Goal: Navigation & Orientation: Go to known website

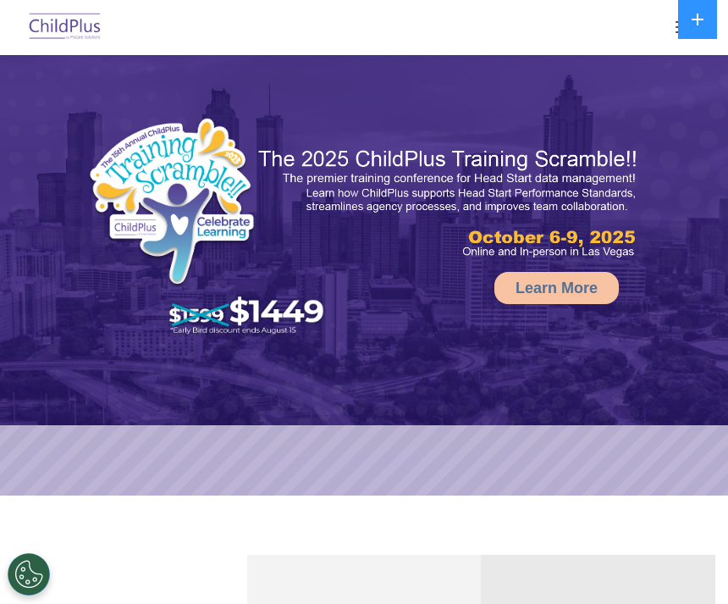
select select "MEDIUM"
click at [700, 268] on rs-arrow at bounding box center [700, 275] width 34 height 34
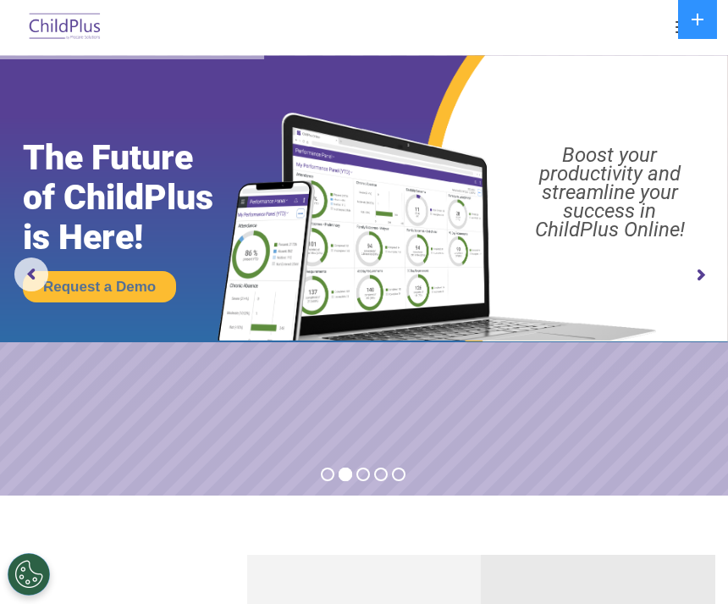
click at [686, 279] on rs-arrow at bounding box center [700, 275] width 34 height 34
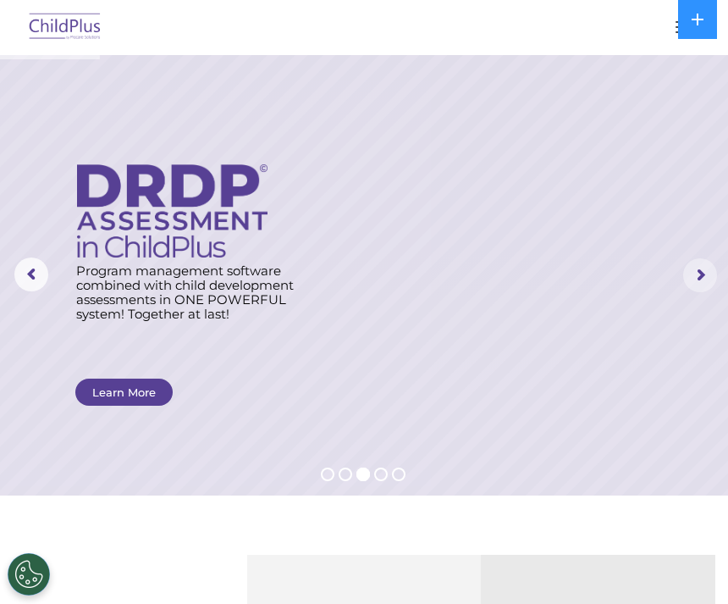
click at [711, 279] on rs-arrow at bounding box center [700, 275] width 34 height 34
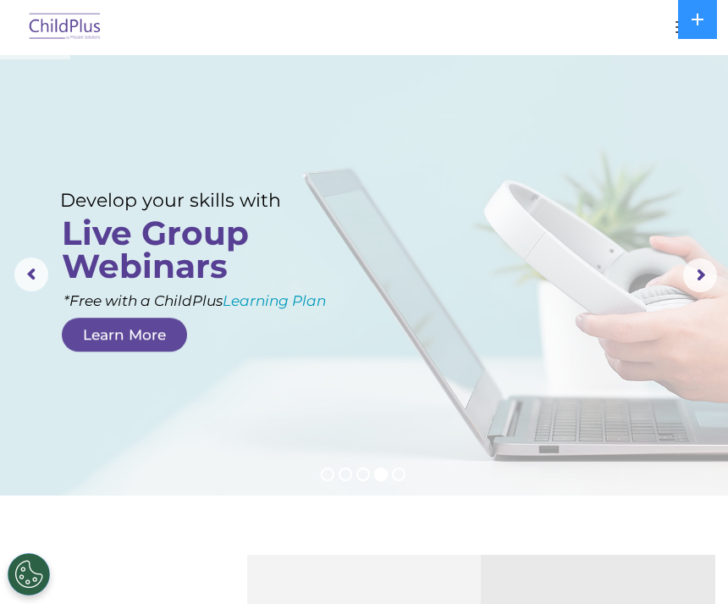
click at [706, 272] on rs-arrow at bounding box center [700, 275] width 34 height 34
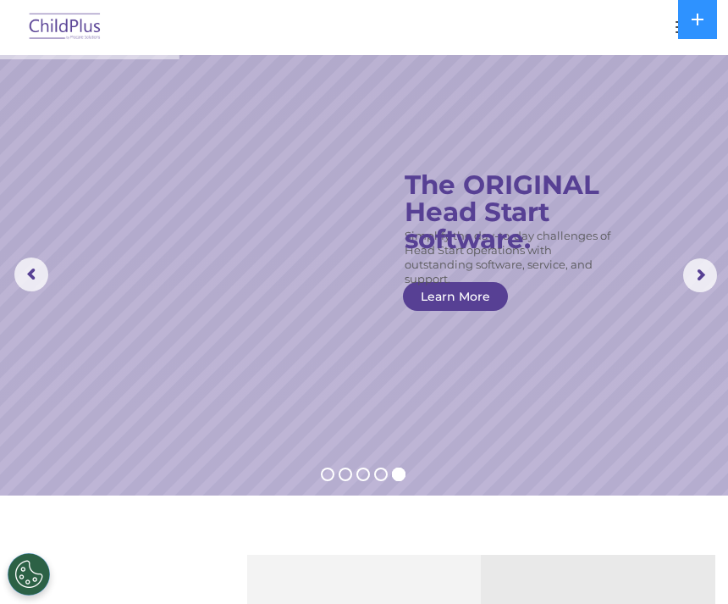
click at [24, 249] on rs-slide "Simplify the day-to-day challenges of Head Start operations with outstanding so…" at bounding box center [364, 275] width 728 height 440
click at [16, 279] on rs-arrow at bounding box center [31, 274] width 34 height 34
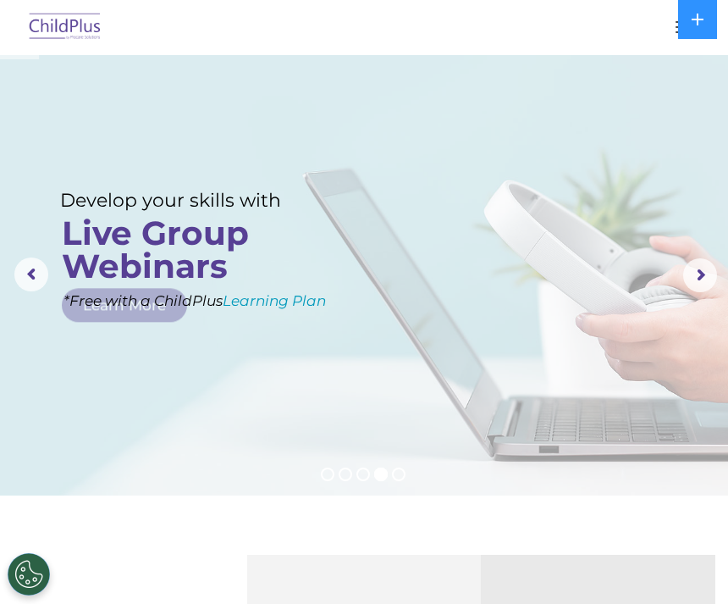
click at [42, 270] on rs-arrow at bounding box center [31, 274] width 34 height 34
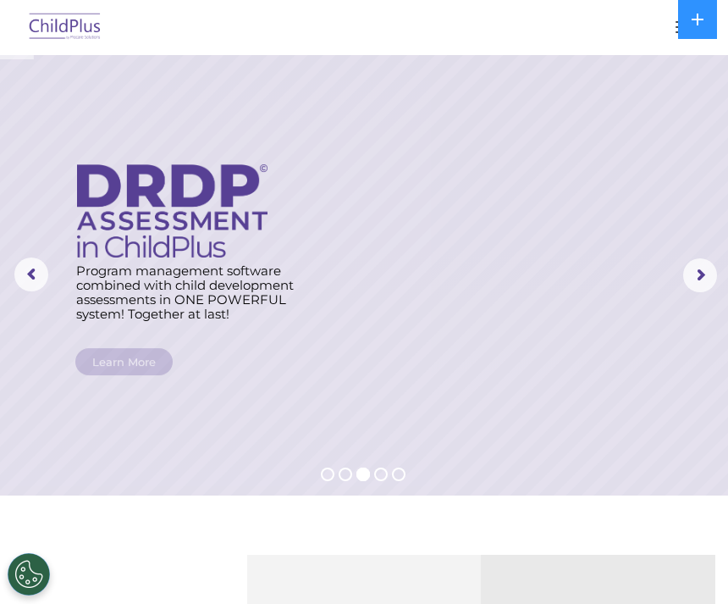
click at [30, 277] on rs-arrow at bounding box center [31, 274] width 34 height 34
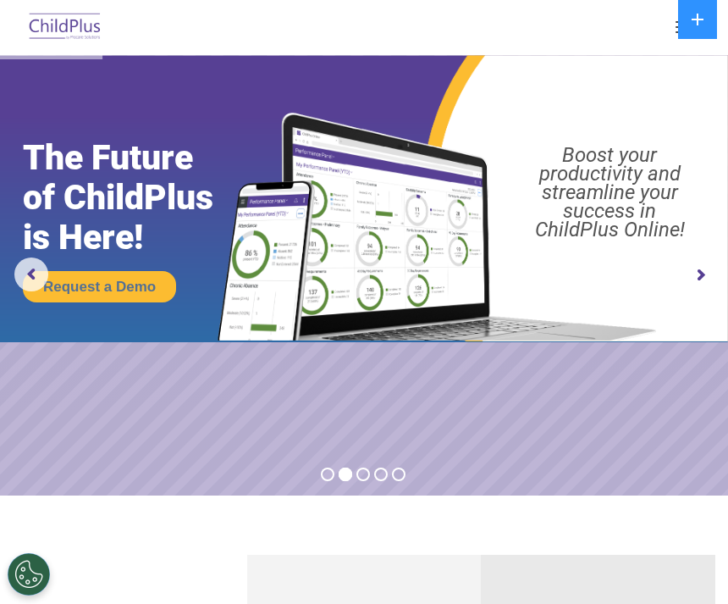
click at [36, 269] on rs-arrow at bounding box center [31, 274] width 34 height 34
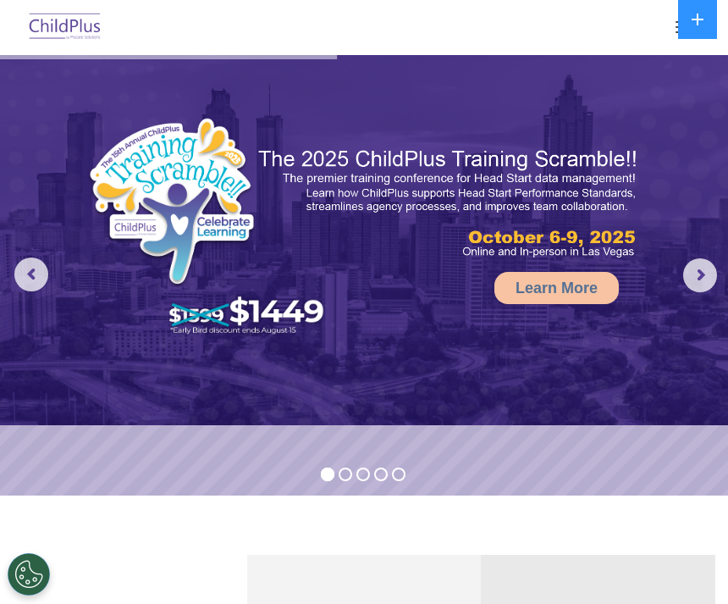
click at [63, 26] on img at bounding box center [65, 28] width 80 height 40
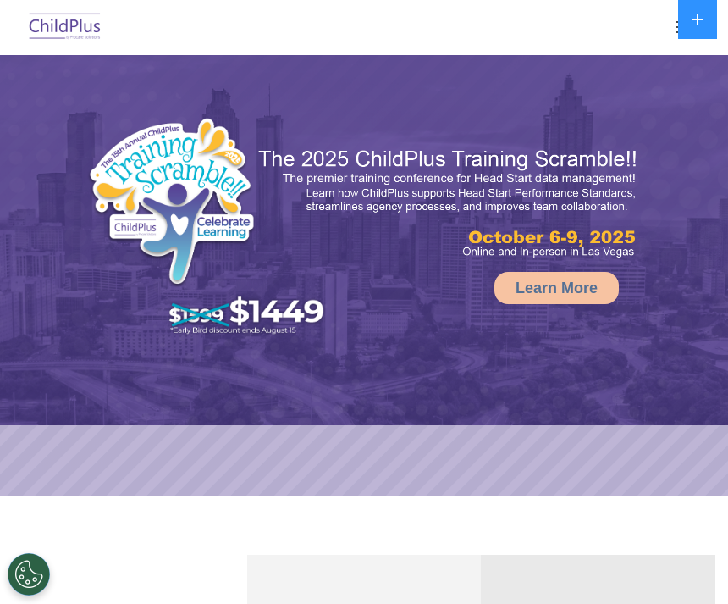
select select "MEDIUM"
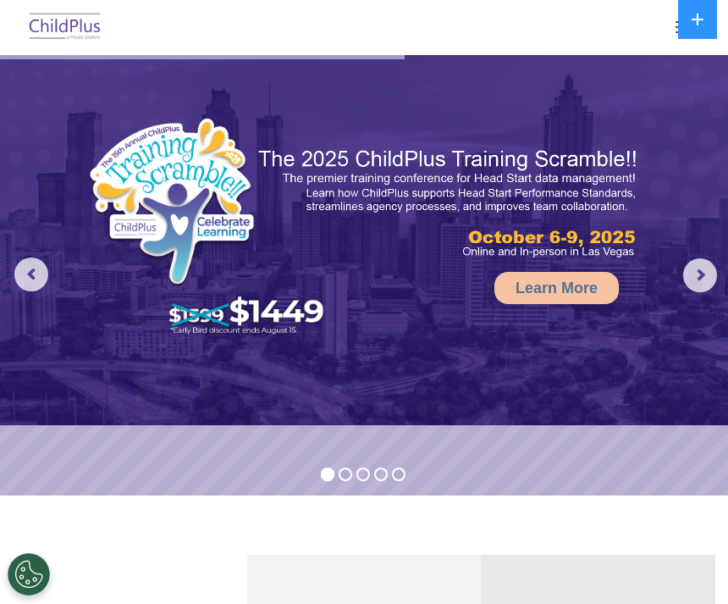
click at [58, 17] on img at bounding box center [65, 28] width 80 height 40
